Goal: Complete application form: Complete application form

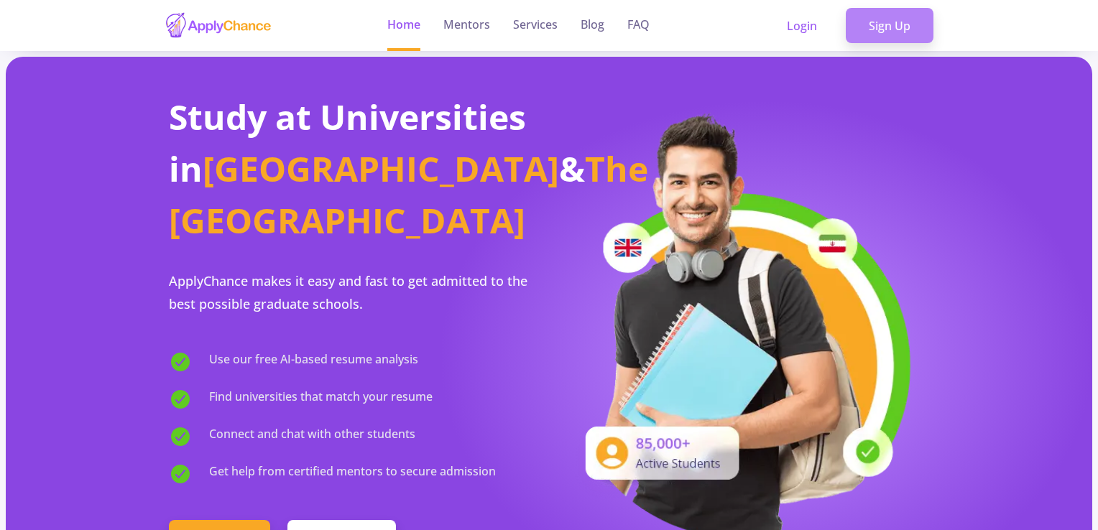
click at [892, 28] on link "Sign Up" at bounding box center [890, 26] width 88 height 36
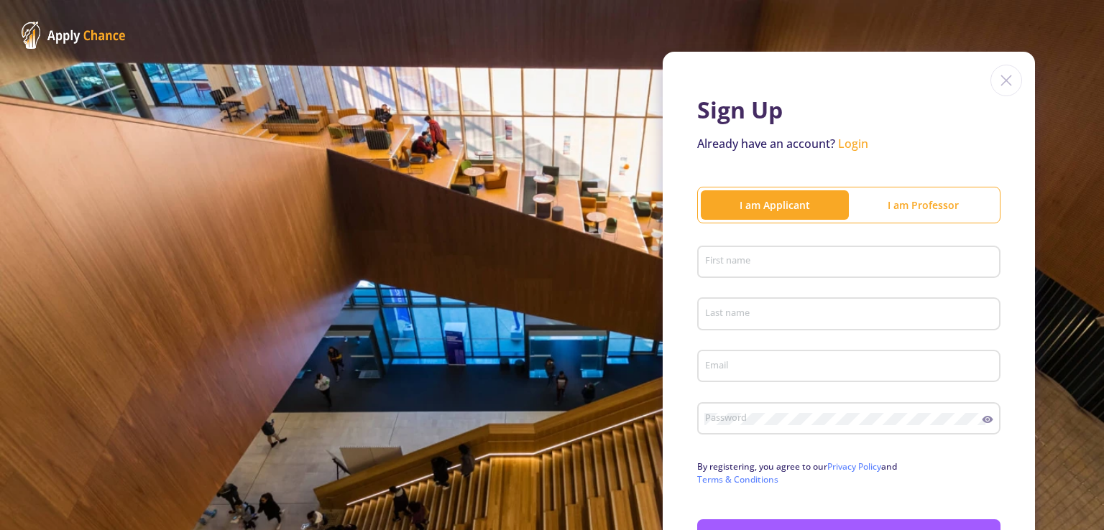
click at [800, 264] on input "First name" at bounding box center [850, 263] width 293 height 13
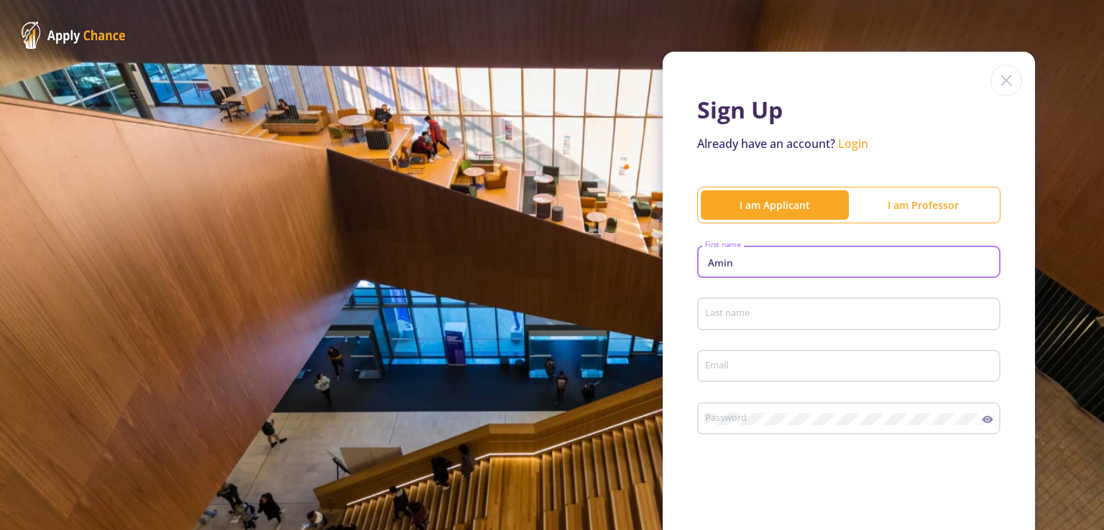
type input "Amin"
click at [733, 314] on input "Last name" at bounding box center [850, 314] width 293 height 13
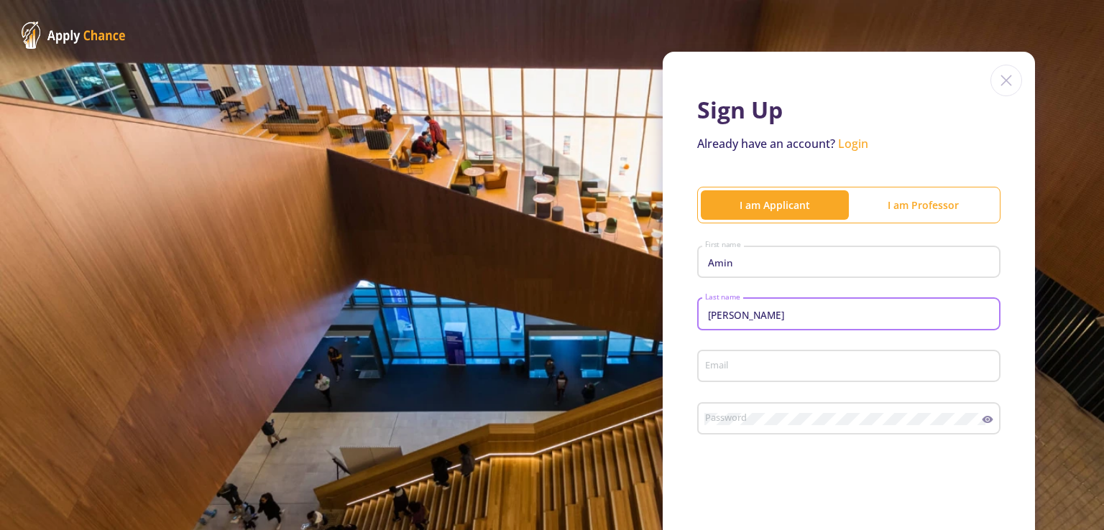
type input "[PERSON_NAME]"
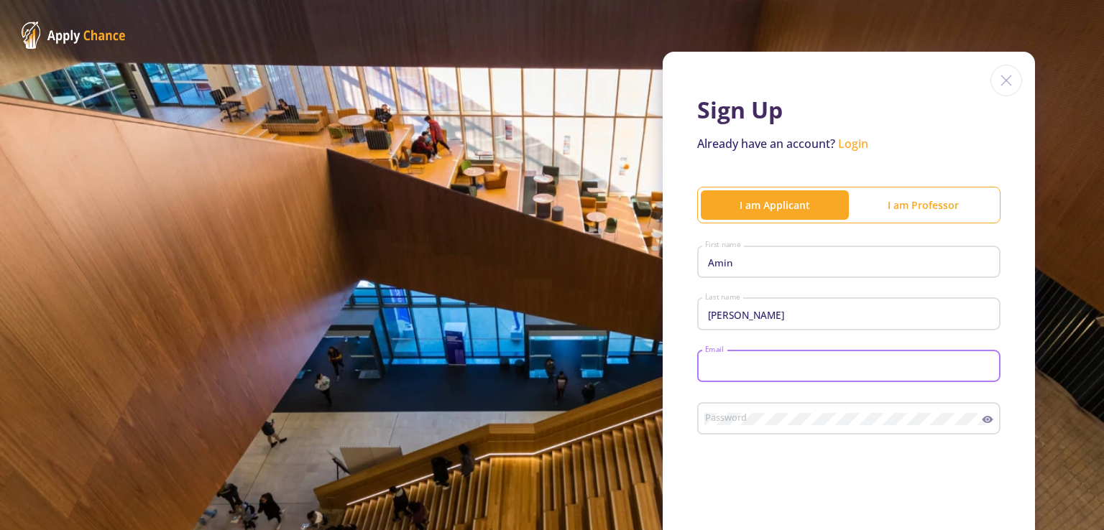
click at [742, 366] on input "Email" at bounding box center [850, 367] width 293 height 13
type input "[EMAIL_ADDRESS][DOMAIN_NAME]"
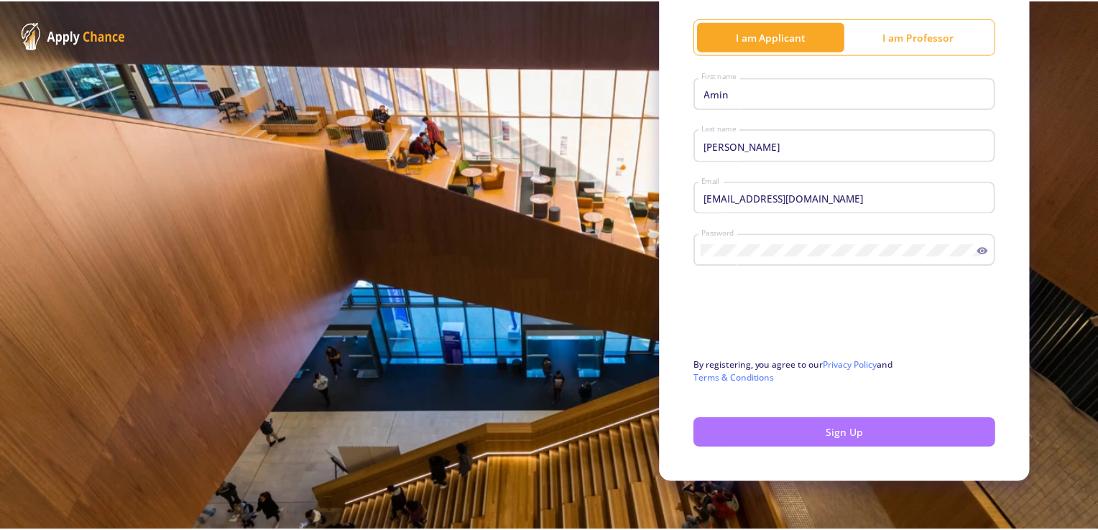
scroll to position [172, 0]
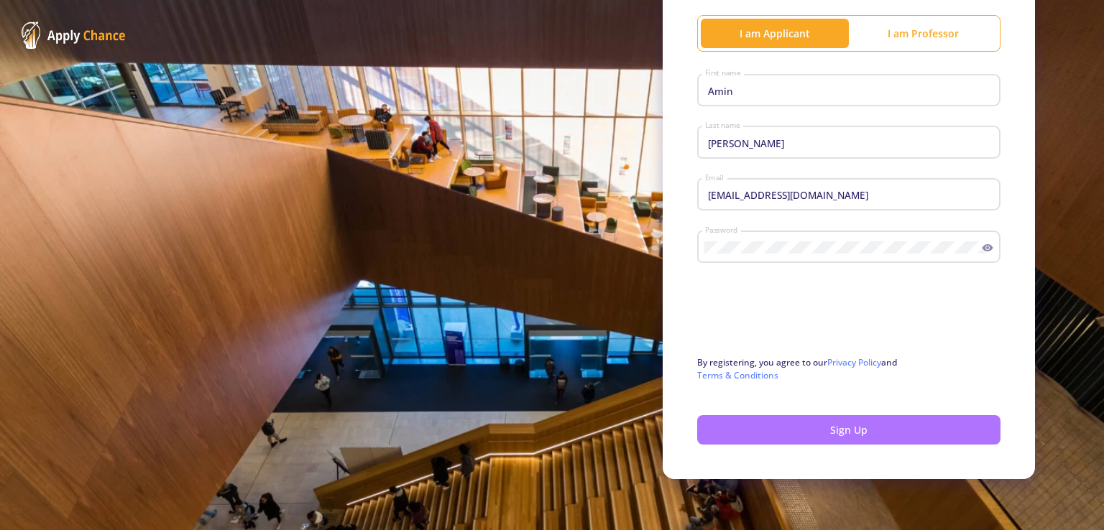
click at [819, 426] on button "Sign Up" at bounding box center [848, 429] width 303 height 29
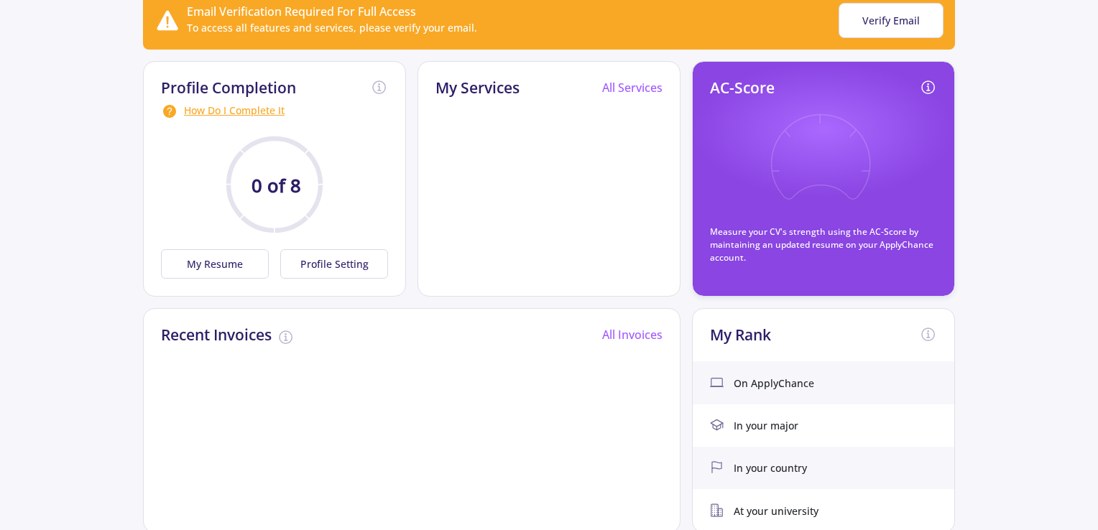
scroll to position [147, 0]
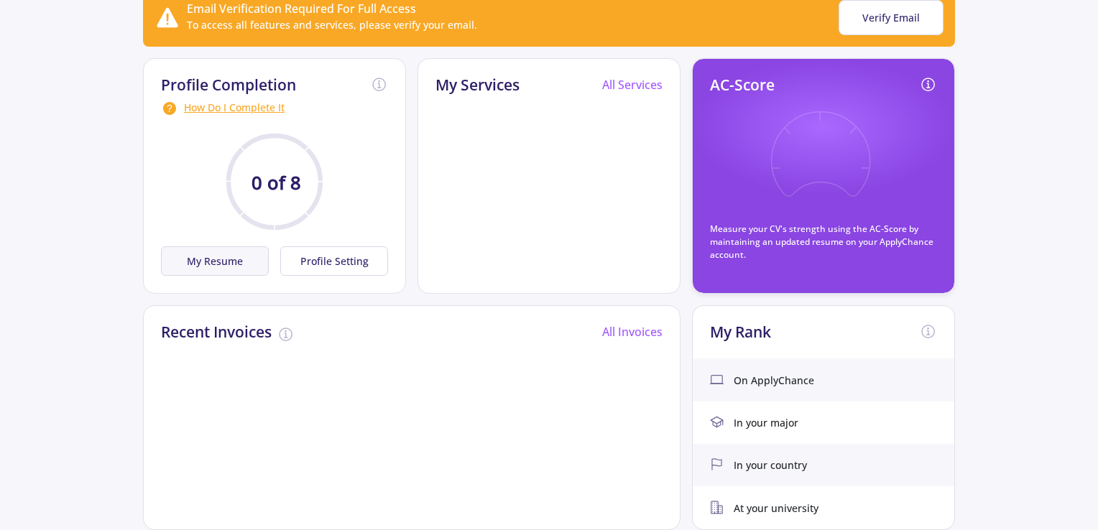
click at [230, 265] on button "My Resume" at bounding box center [215, 260] width 108 height 29
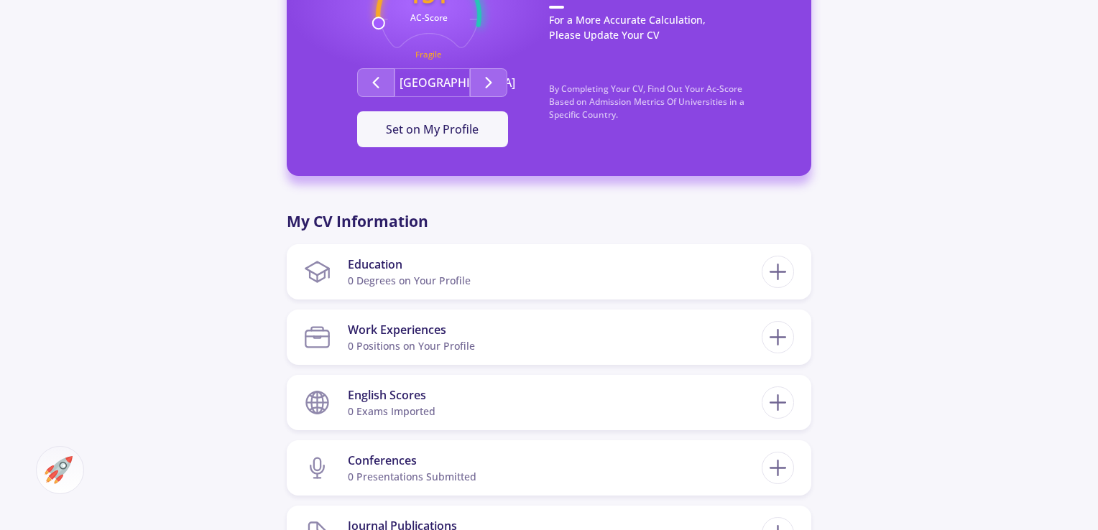
scroll to position [461, 0]
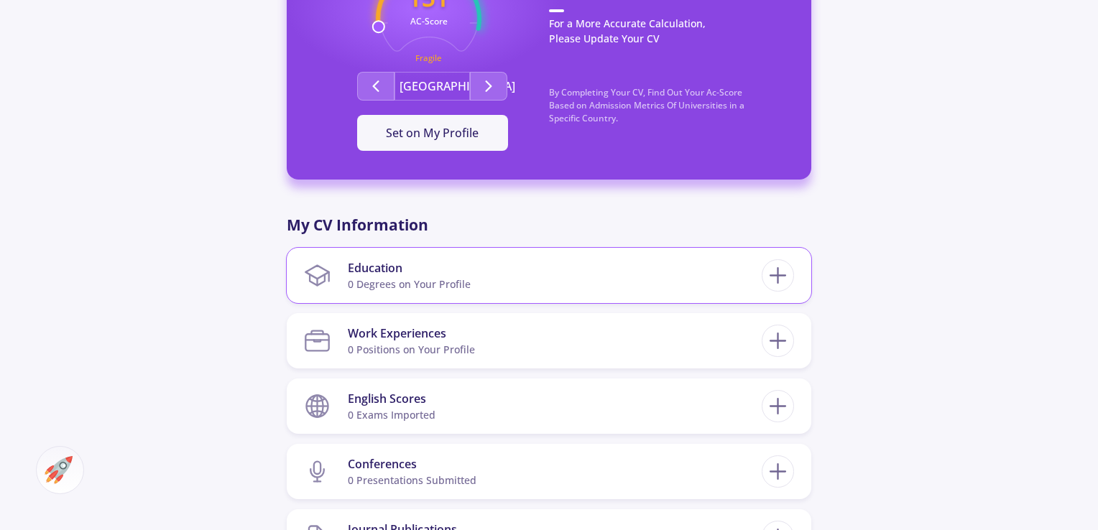
click at [552, 276] on section "Education 0 Degrees on Your Profile" at bounding box center [533, 276] width 458 height 44
click at [785, 271] on icon at bounding box center [778, 275] width 27 height 27
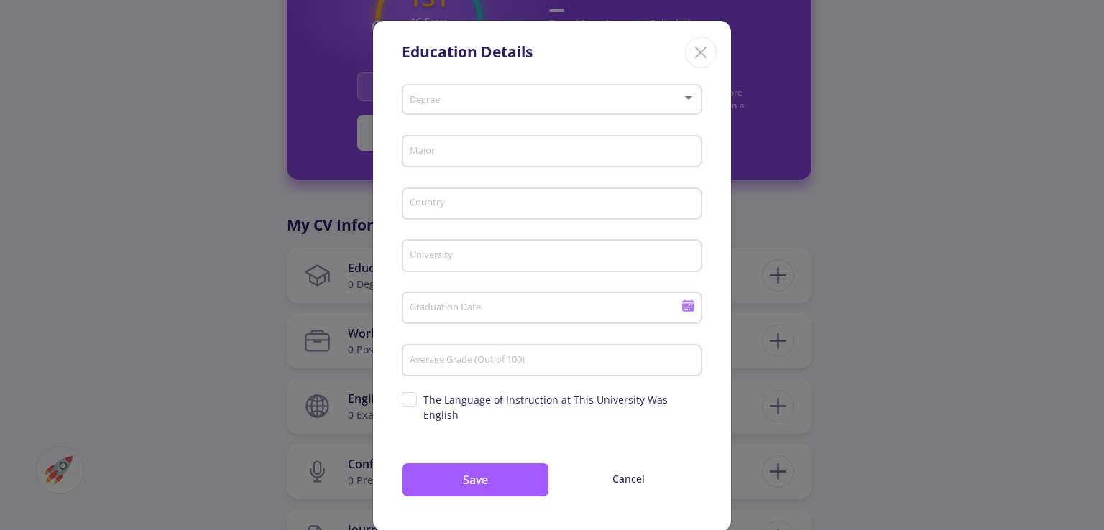
click at [833, 241] on div "Education Details Degree Major Country University Graduation Date Average Grade…" at bounding box center [552, 265] width 1104 height 530
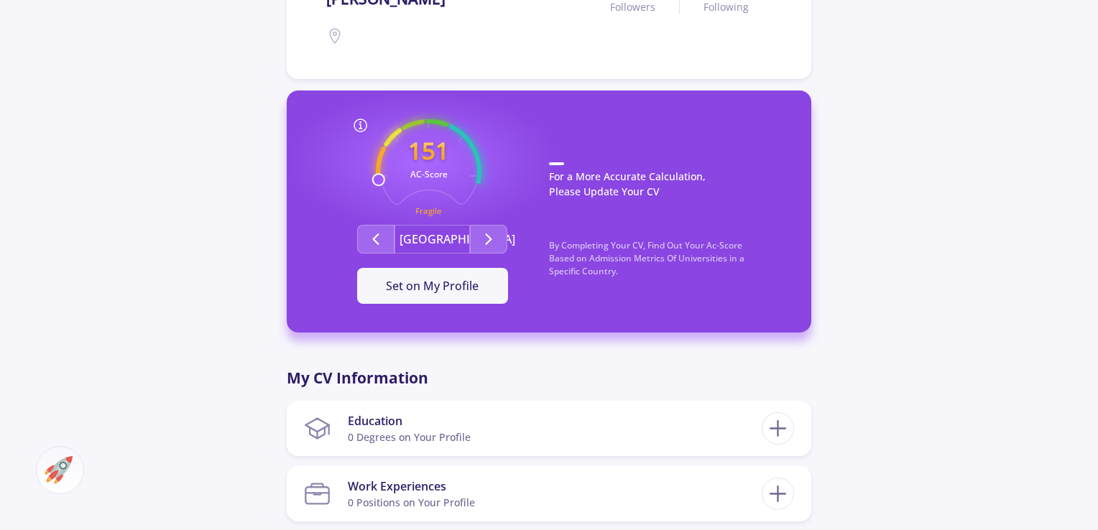
scroll to position [308, 0]
click at [491, 234] on icon "Second group" at bounding box center [488, 239] width 17 height 17
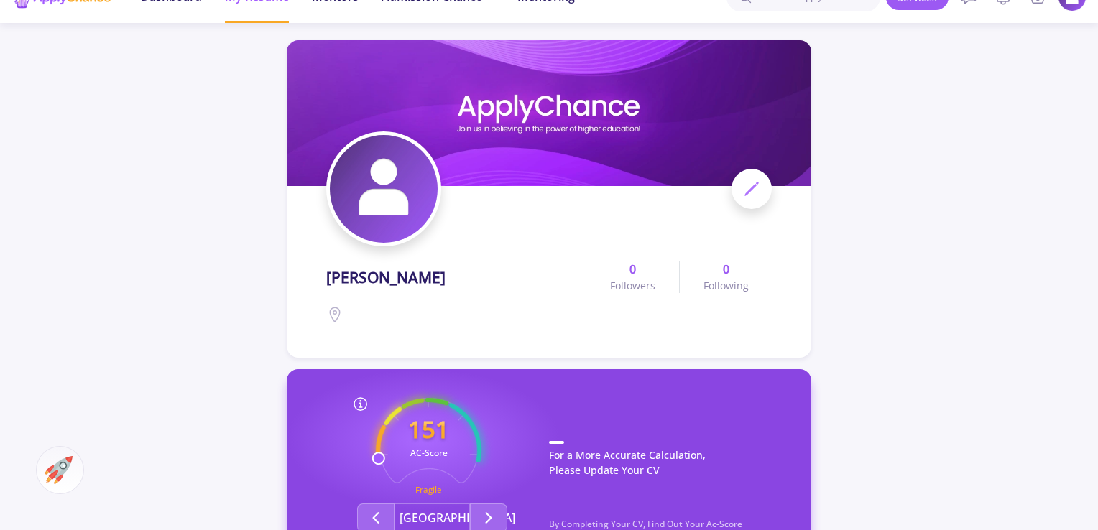
scroll to position [20, 0]
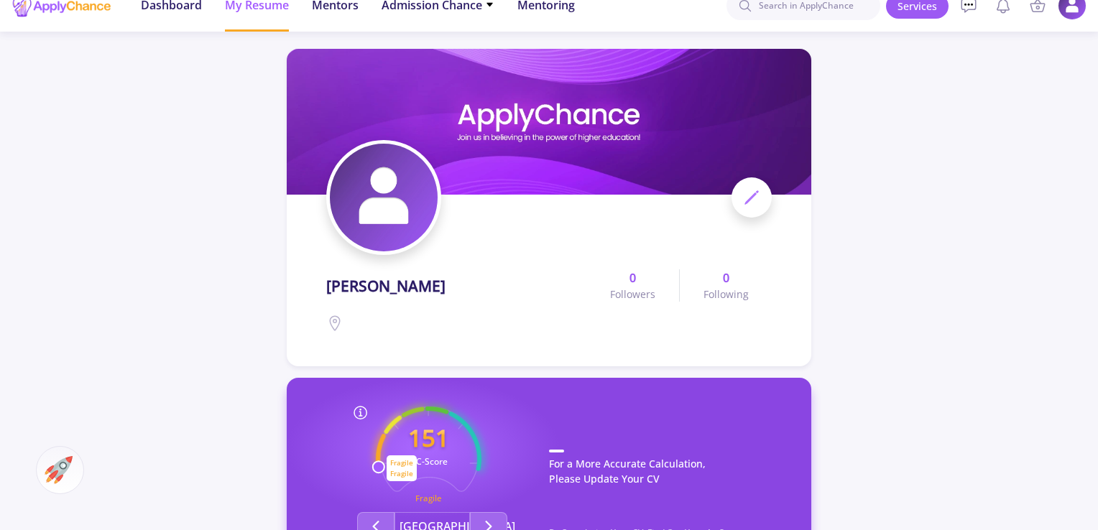
drag, startPoint x: 379, startPoint y: 467, endPoint x: 379, endPoint y: 447, distance: 20.1
click at [379, 447] on icon "151 AC-Score Fragile" at bounding box center [429, 460] width 106 height 106
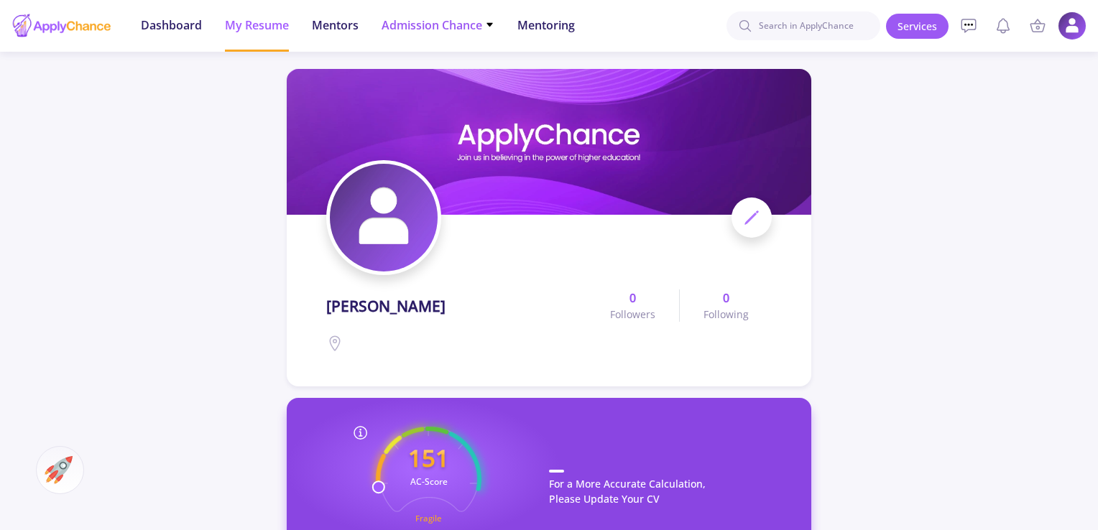
click at [425, 23] on span "Admission Chance" at bounding box center [438, 25] width 113 height 17
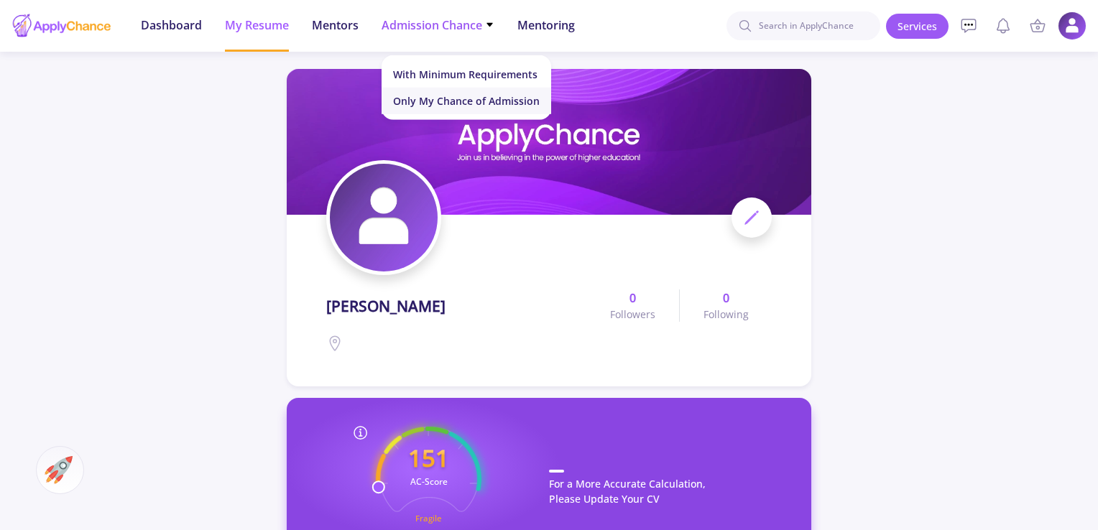
click at [425, 101] on link "Only My Chance of Admission" at bounding box center [467, 101] width 170 height 27
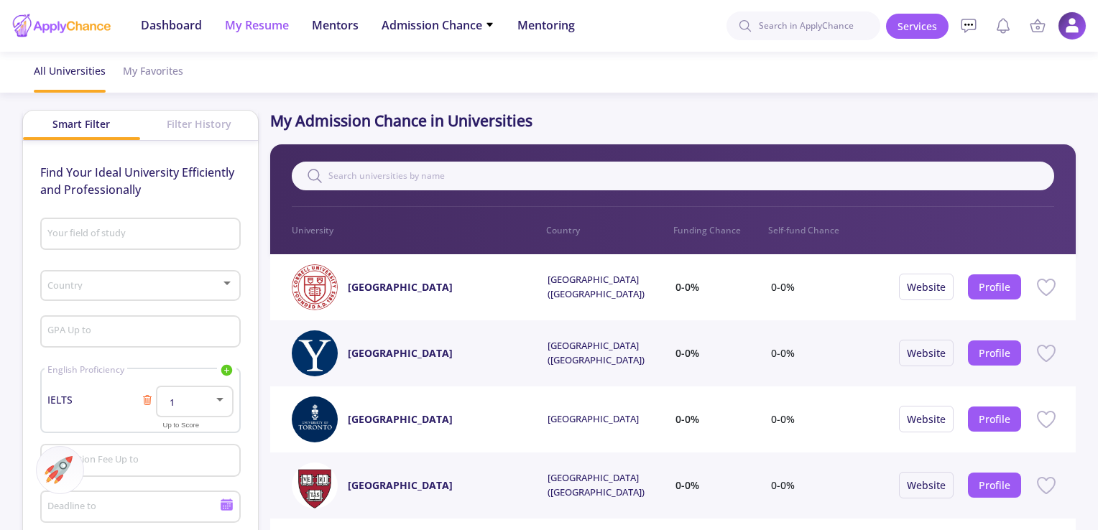
click at [244, 24] on span "My Resume" at bounding box center [257, 25] width 64 height 17
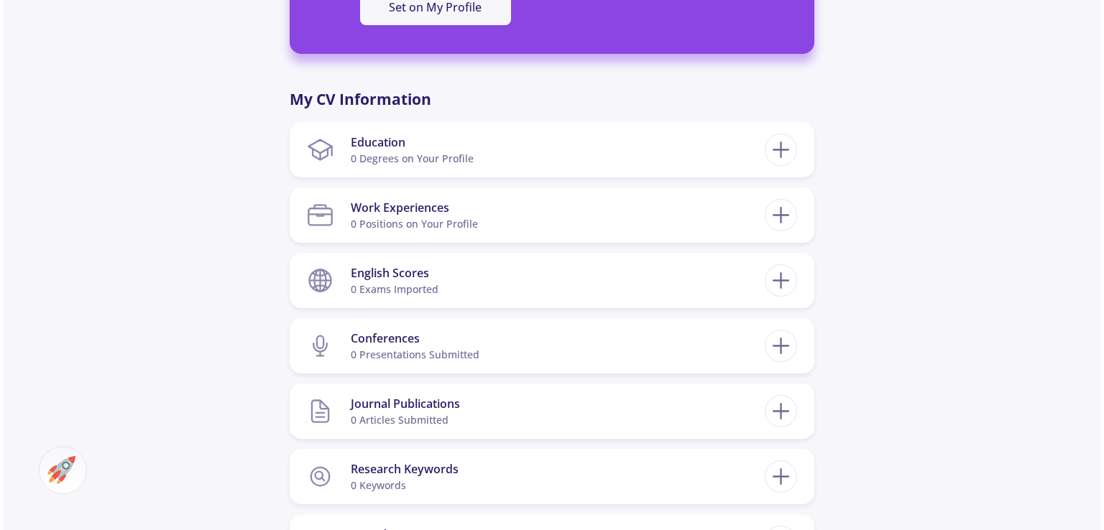
scroll to position [588, 0]
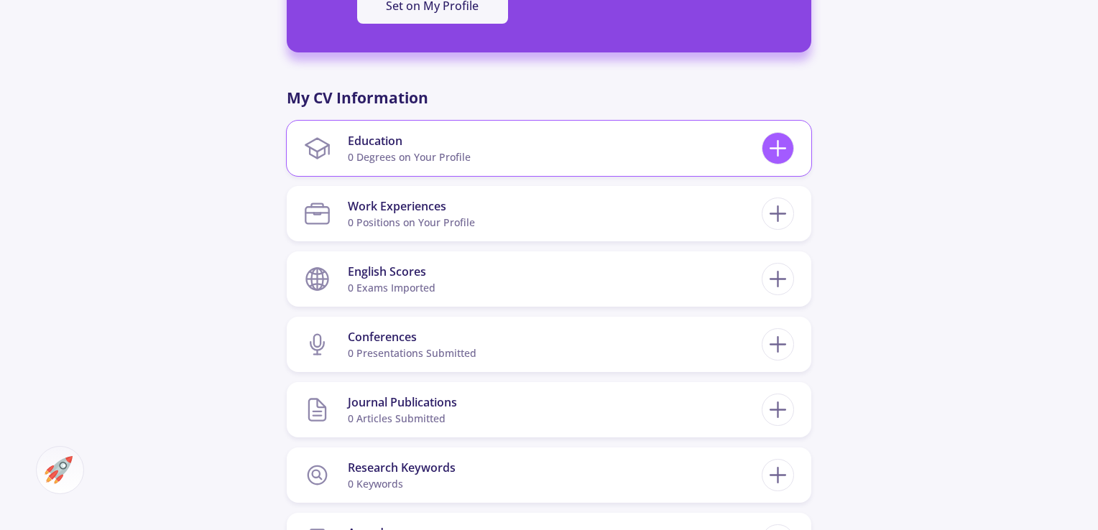
click at [784, 149] on icon at bounding box center [778, 148] width 27 height 27
checkbox input "false"
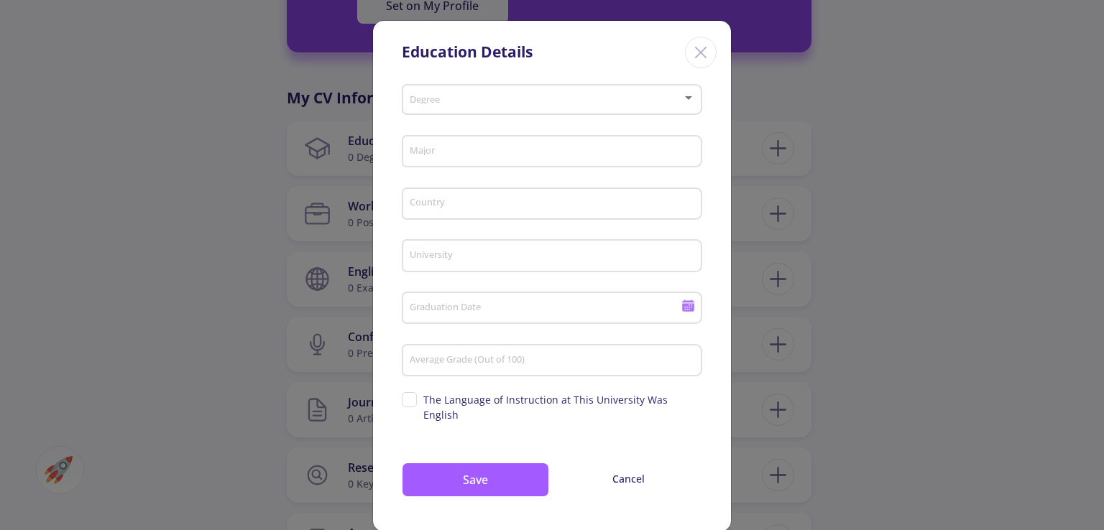
click at [495, 104] on span at bounding box center [547, 100] width 270 height 10
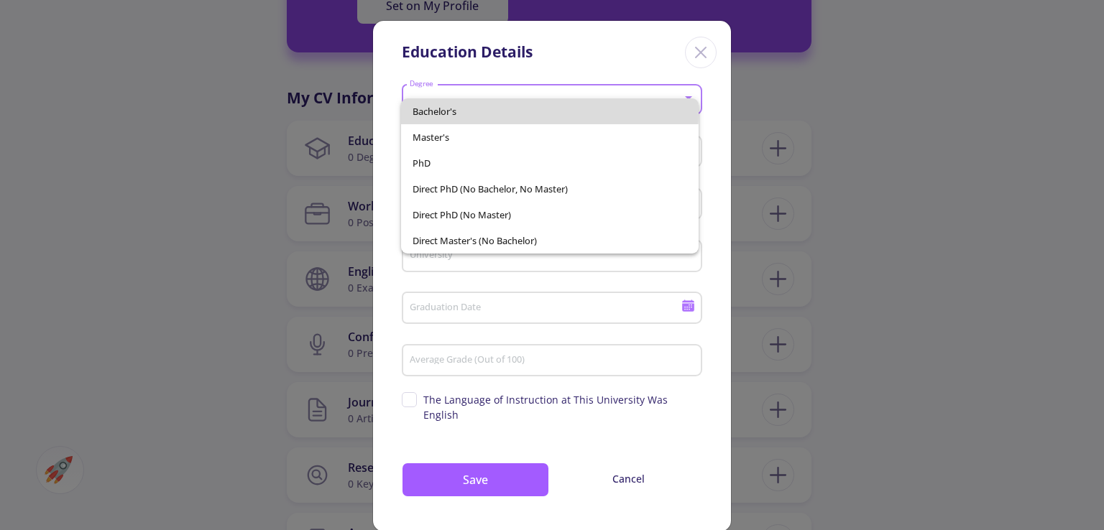
click at [463, 111] on span "Bachelor's" at bounding box center [549, 111] width 274 height 26
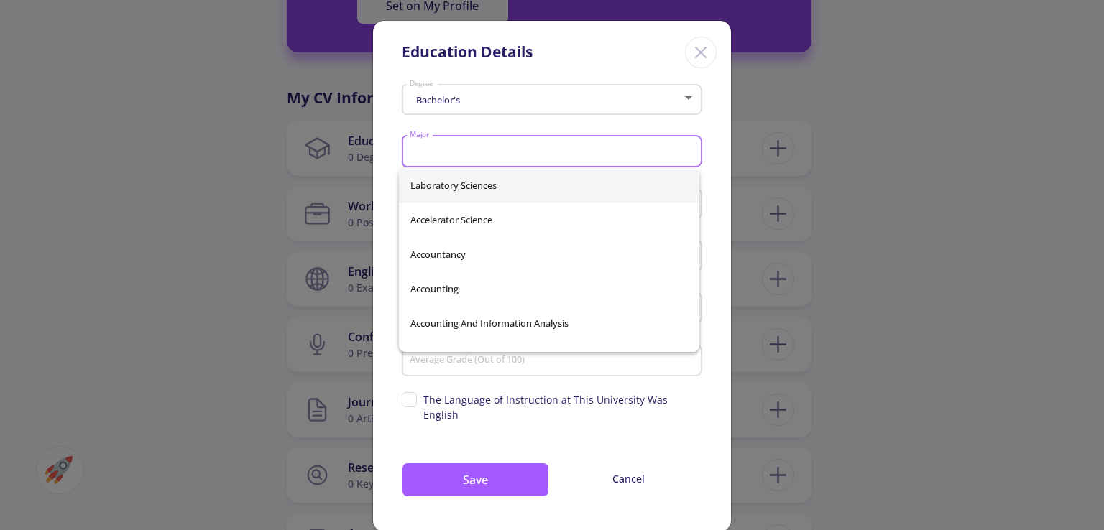
click at [471, 153] on input "Major" at bounding box center [554, 152] width 290 height 13
